Goal: Information Seeking & Learning: Check status

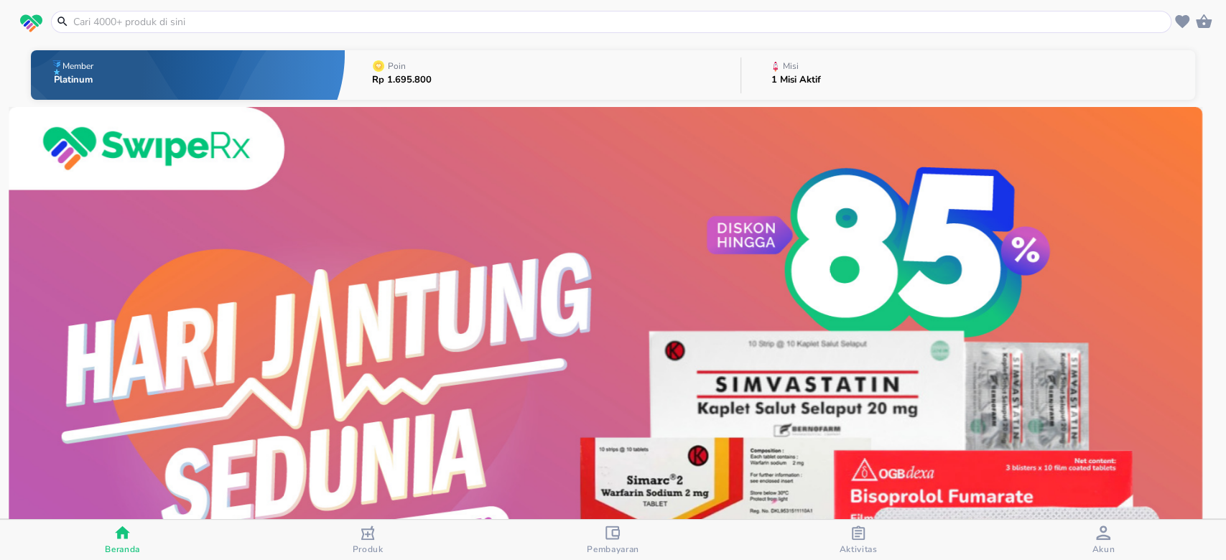
click at [848, 75] on button "Misi 1 Misi Aktif" at bounding box center [968, 75] width 454 height 57
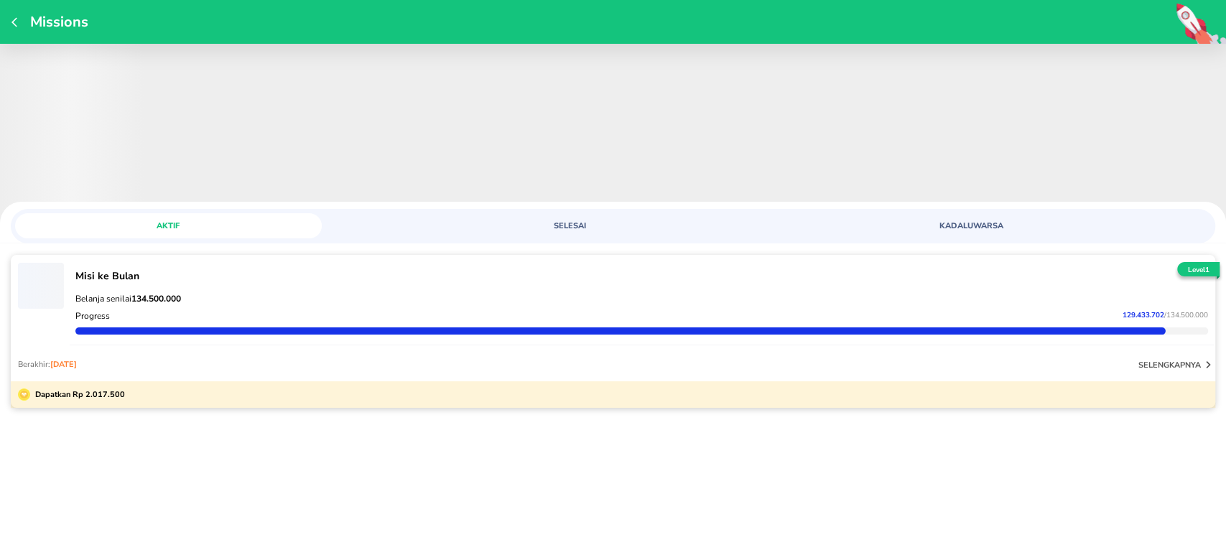
click at [1138, 314] on span "129.433.702" at bounding box center [1143, 315] width 42 height 10
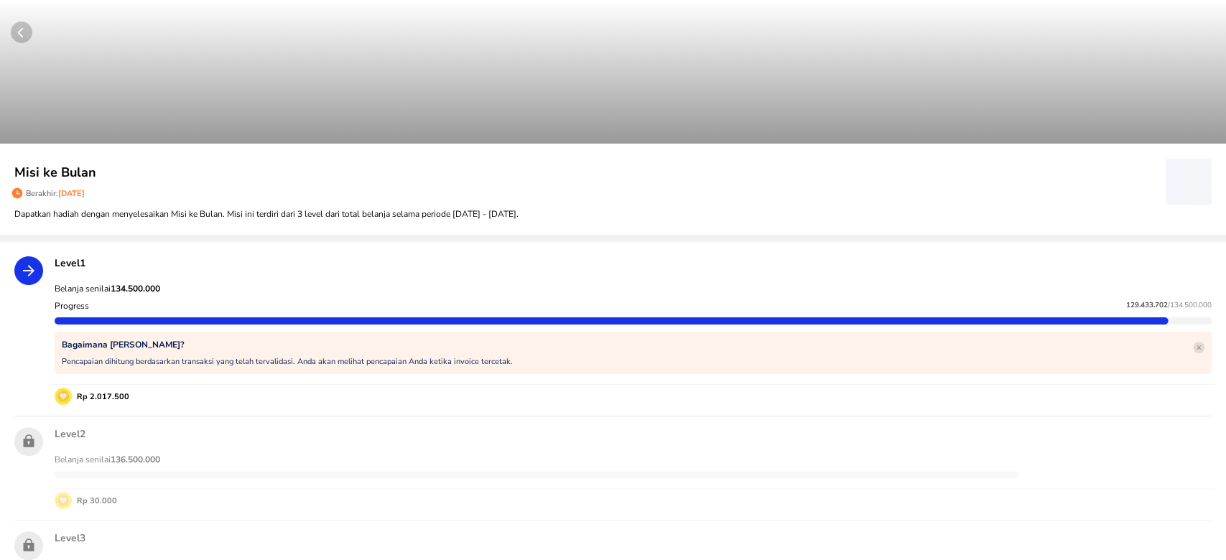
click at [1129, 303] on span "129.433.702" at bounding box center [1147, 305] width 42 height 10
copy p "129.433.702"
